Goal: Answer question/provide support

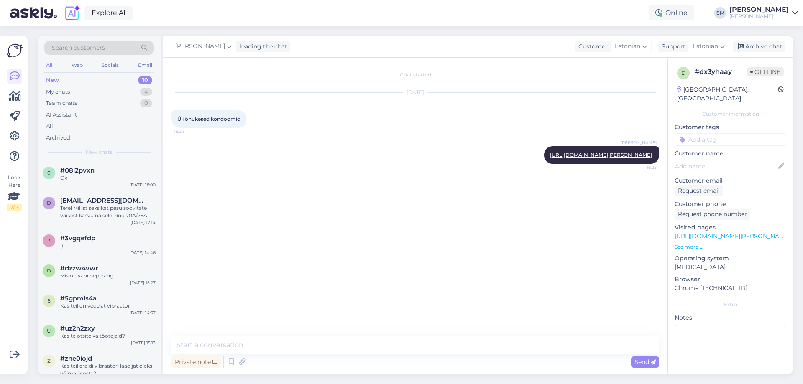
click at [126, 178] on div "Ok" at bounding box center [107, 178] width 95 height 8
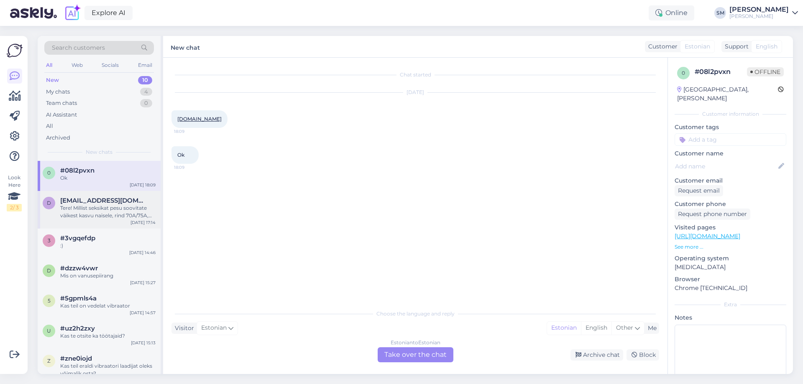
drag, startPoint x: 132, startPoint y: 175, endPoint x: 98, endPoint y: 211, distance: 49.7
click at [98, 211] on div "Tere! Millist seksikat pesu soovitate väikest kasvu naisele, rind 70A/75A, pikk…" at bounding box center [107, 211] width 95 height 15
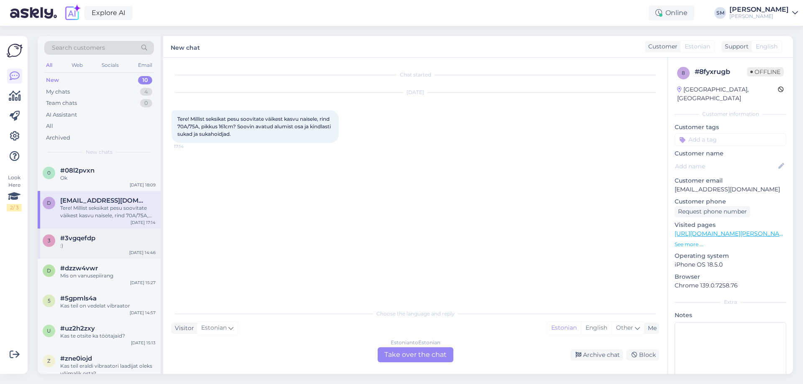
click at [98, 243] on div ":)" at bounding box center [107, 246] width 95 height 8
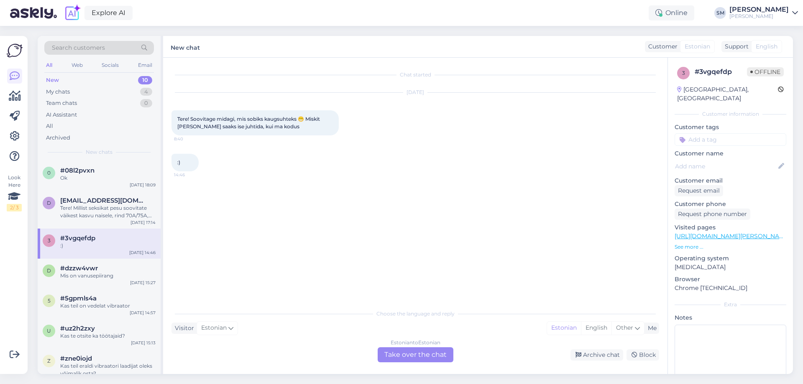
scroll to position [42, 0]
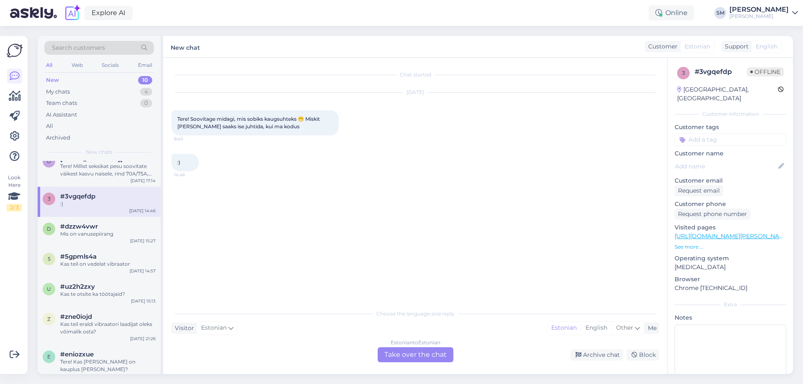
click at [98, 243] on div "d #dzzw4vwr Mis on vanusepiirang [DATE] 15:27" at bounding box center [99, 232] width 123 height 30
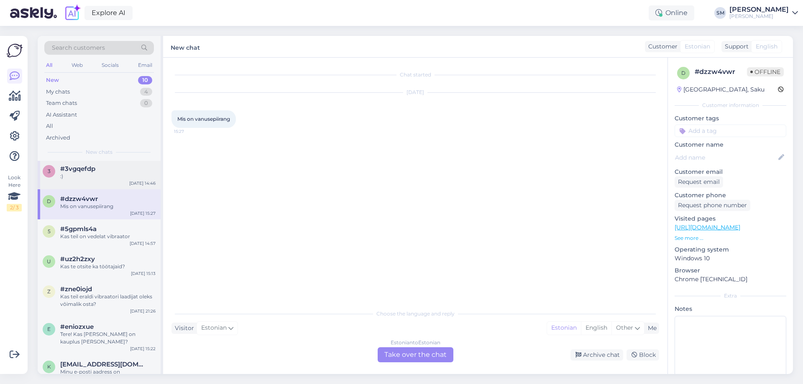
scroll to position [84, 0]
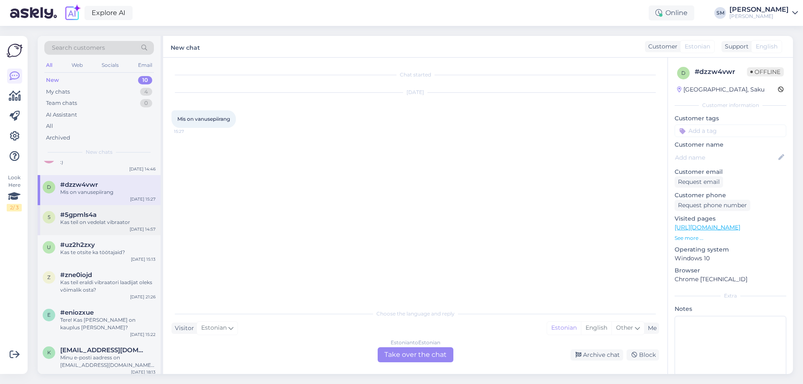
click at [103, 227] on div "5 #5gpmls4a Kas teil on vedelat vibraator [DATE] 14:57" at bounding box center [99, 220] width 123 height 30
click at [710, 229] on link "[URL][DOMAIN_NAME]" at bounding box center [708, 228] width 66 height 8
click at [691, 240] on p "See more ..." at bounding box center [731, 239] width 112 height 8
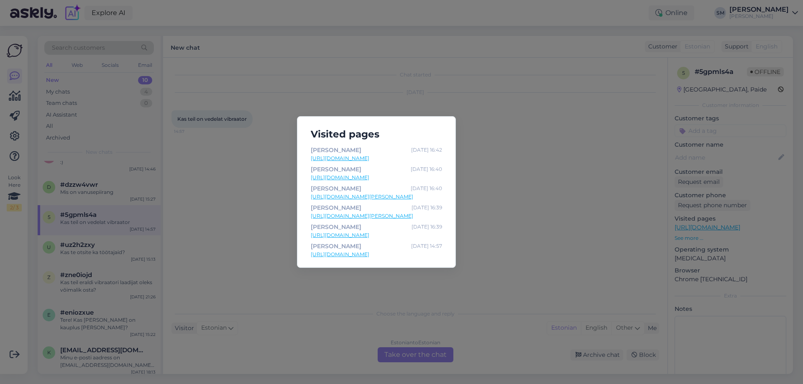
click at [390, 176] on link "[URL][DOMAIN_NAME]" at bounding box center [376, 178] width 131 height 8
click at [476, 119] on div "Visited pages [PERSON_NAME] [DATE] 16:42 [URL][DOMAIN_NAME] [PERSON_NAME] [DATE…" at bounding box center [401, 192] width 803 height 384
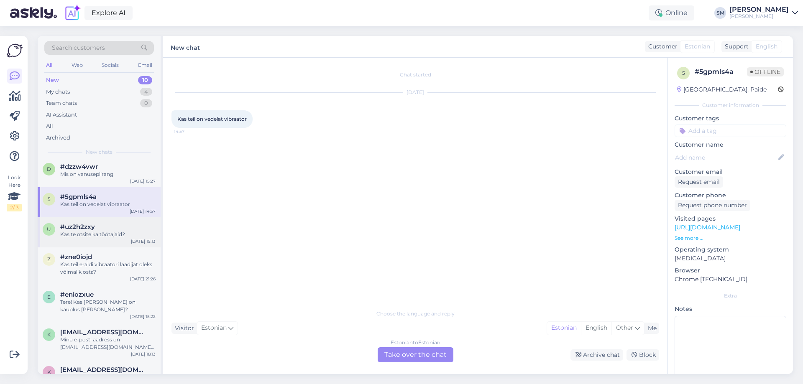
scroll to position [118, 0]
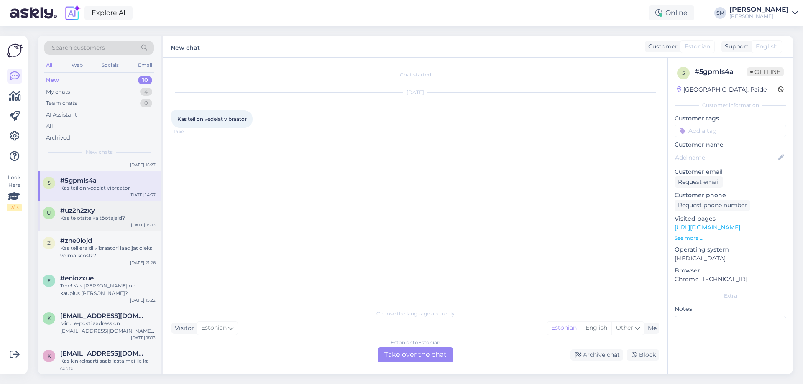
click at [129, 215] on div "Kas te otsite ka töötajaid?" at bounding box center [107, 219] width 95 height 8
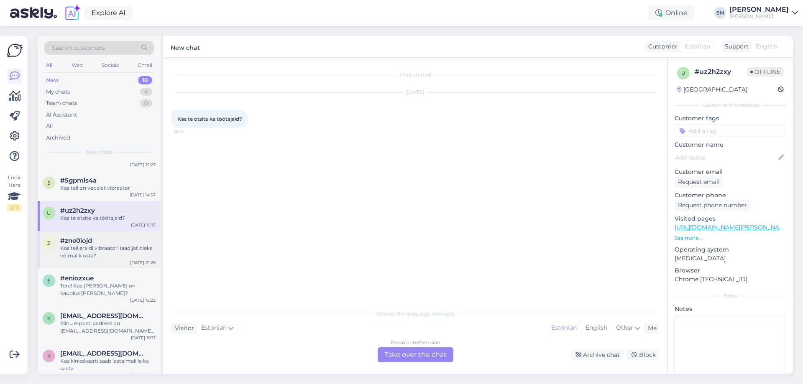
click at [123, 240] on div "#zne0iojd" at bounding box center [107, 241] width 95 height 8
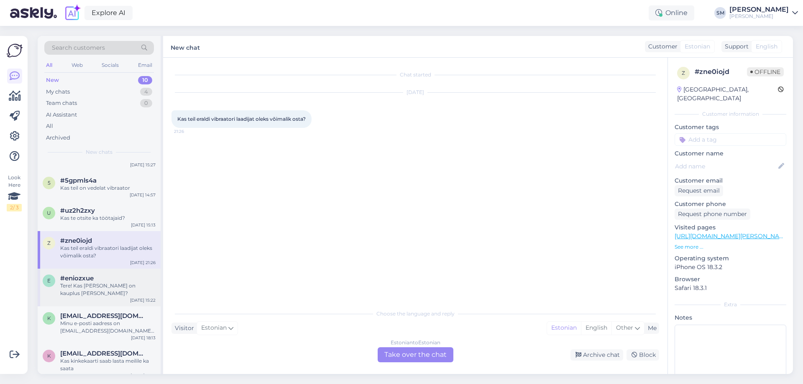
click at [110, 277] on div "#eniozxue" at bounding box center [107, 279] width 95 height 8
